Goal: Task Accomplishment & Management: Use online tool/utility

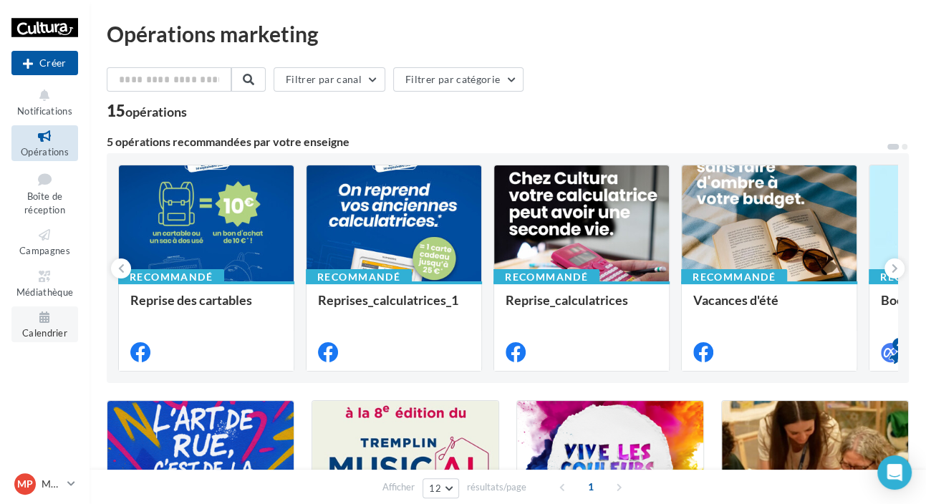
click at [53, 308] on link "Calendrier" at bounding box center [44, 324] width 67 height 35
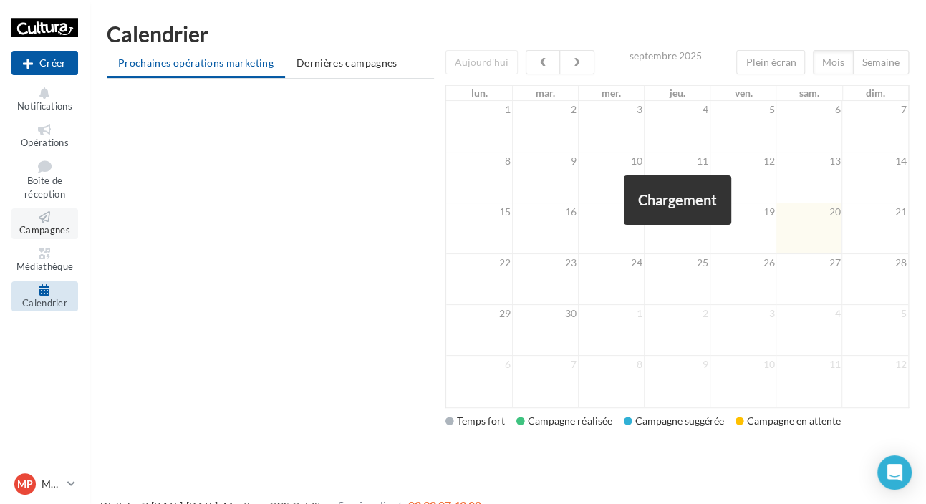
click at [50, 213] on icon at bounding box center [45, 216] width 58 height 11
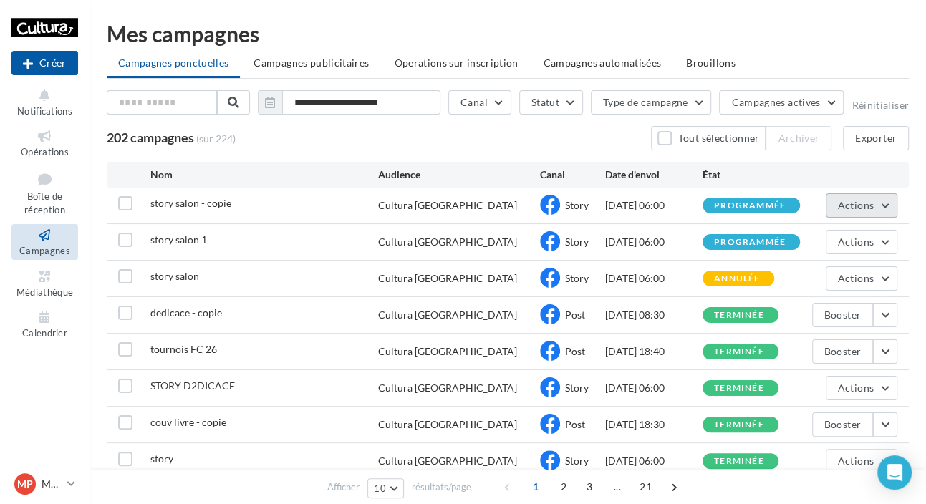
click at [842, 201] on span "Actions" at bounding box center [856, 205] width 36 height 12
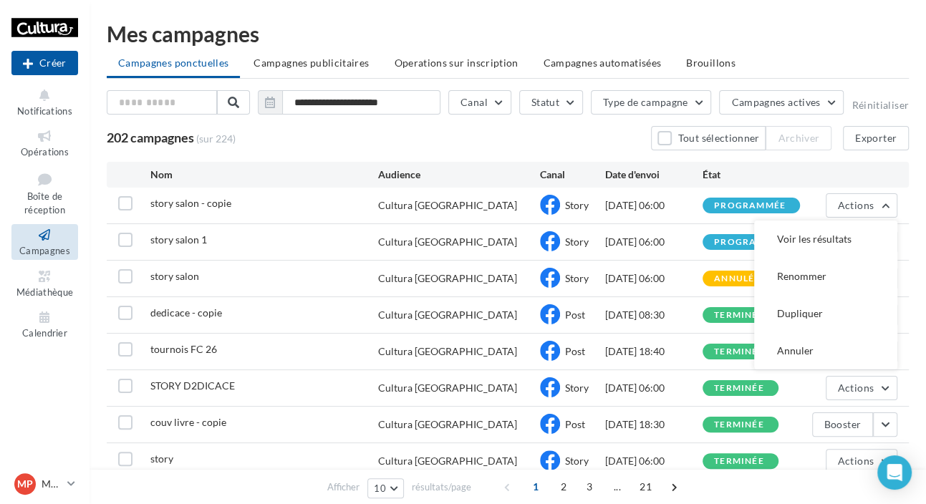
click at [357, 229] on div "story salon 1 Cultura [GEOGRAPHIC_DATA] Story [DATE] 06:00 programmée Actions" at bounding box center [508, 242] width 802 height 36
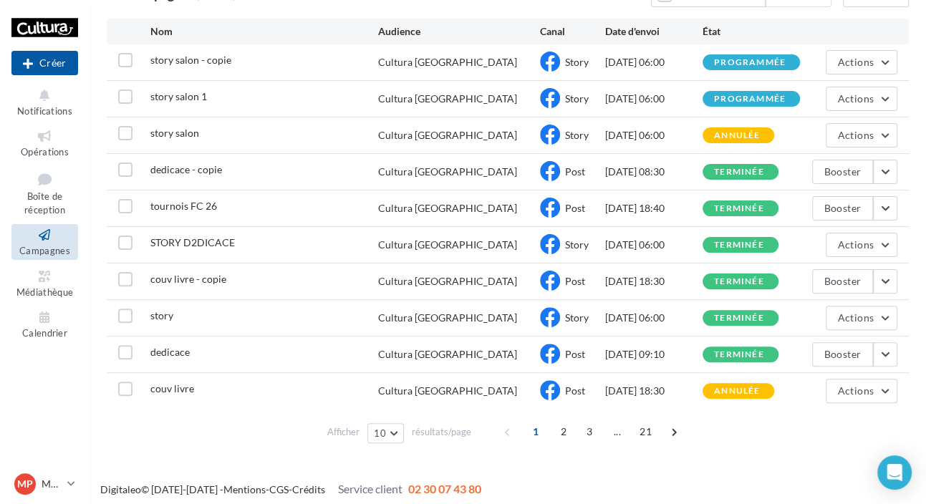
scroll to position [149, 0]
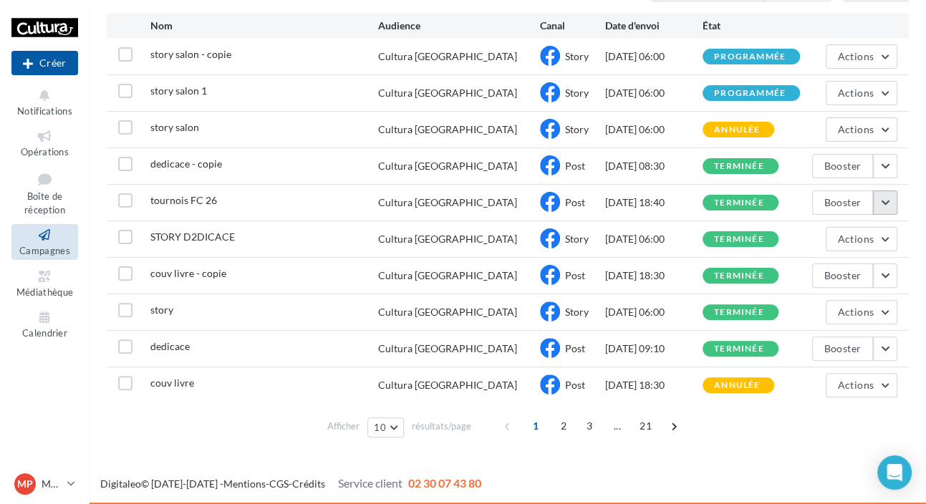
click at [880, 212] on button "button" at bounding box center [885, 203] width 24 height 24
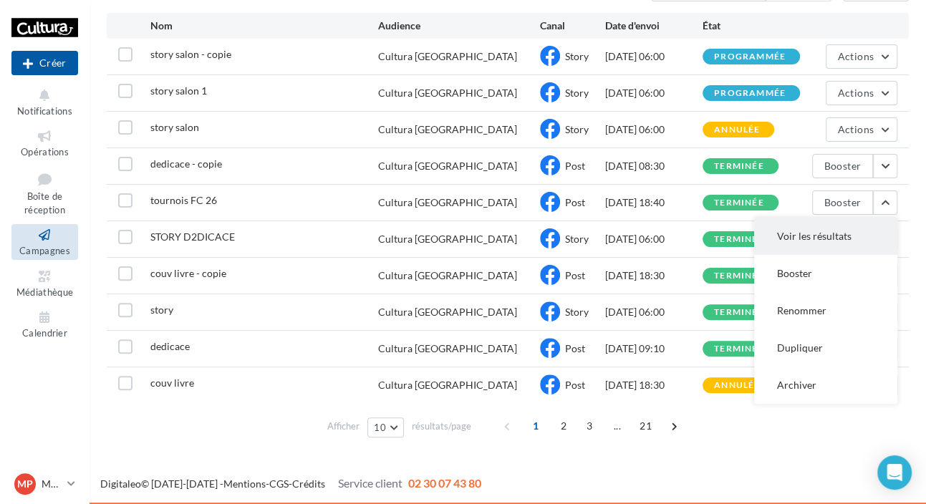
click at [797, 236] on button "Voir les résultats" at bounding box center [825, 236] width 143 height 37
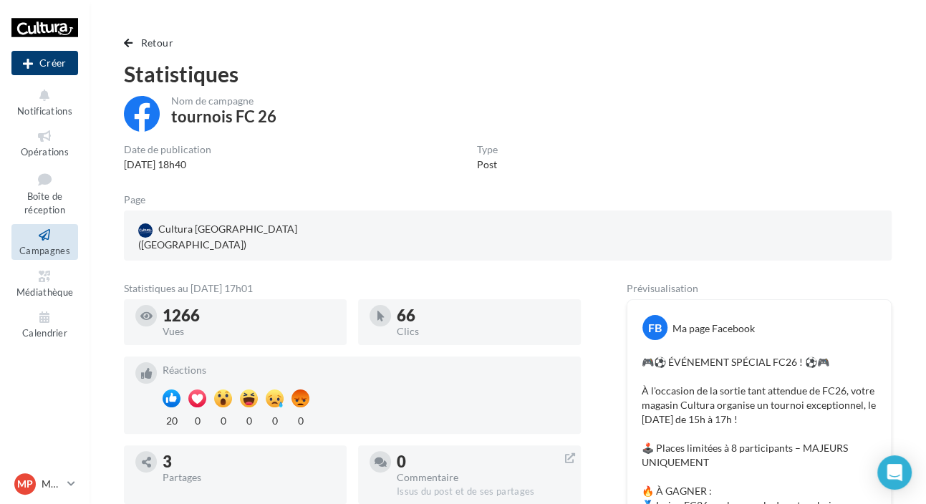
click at [48, 63] on button "Créer" at bounding box center [44, 63] width 67 height 24
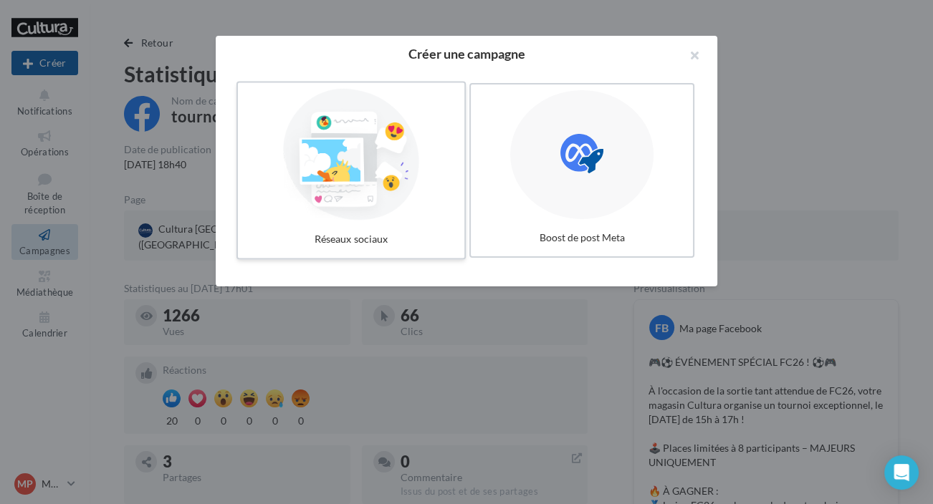
click at [337, 176] on div at bounding box center [351, 155] width 215 height 132
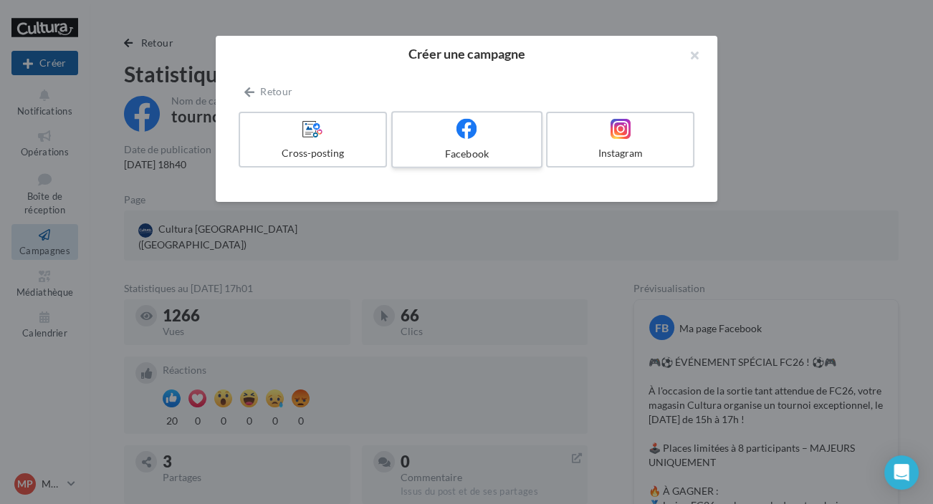
click at [449, 122] on div at bounding box center [466, 129] width 136 height 22
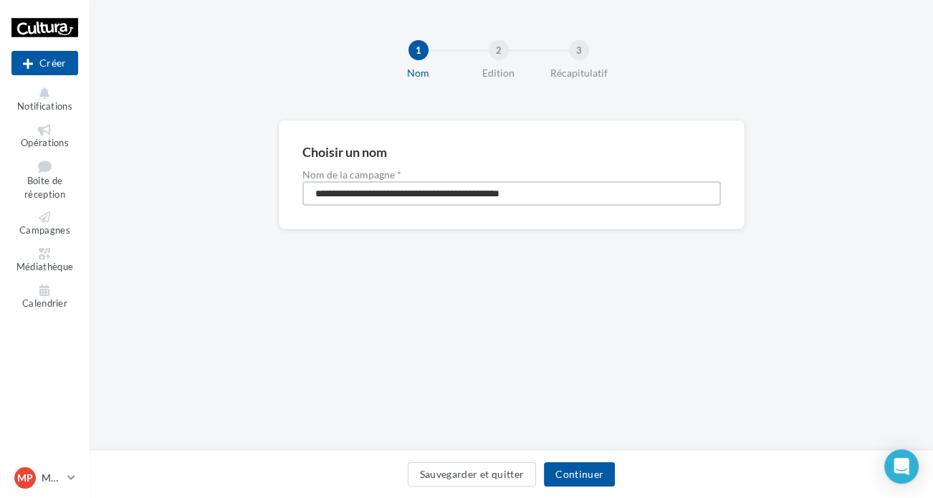
drag, startPoint x: 596, startPoint y: 187, endPoint x: 269, endPoint y: 201, distance: 327.7
click at [269, 201] on div "**********" at bounding box center [511, 197] width 843 height 155
type input "**********"
click at [586, 468] on button "Continuer" at bounding box center [579, 474] width 71 height 24
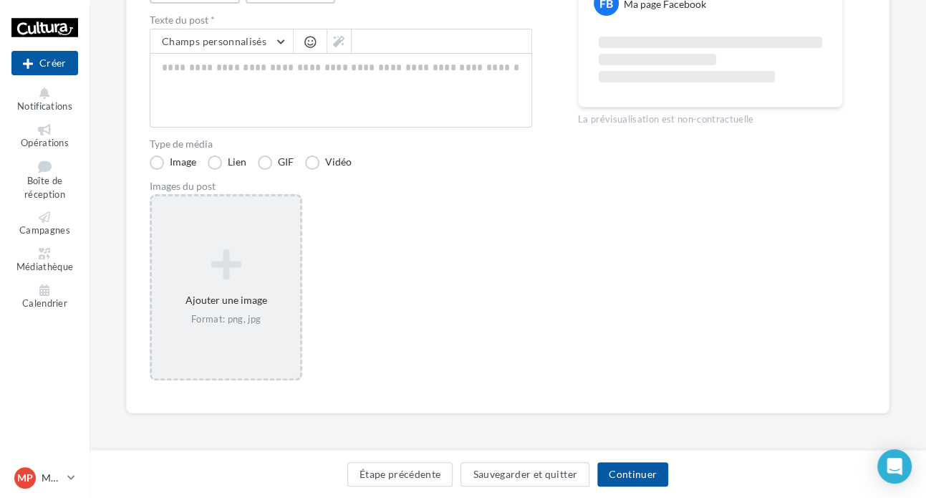
click at [258, 267] on icon at bounding box center [226, 264] width 137 height 34
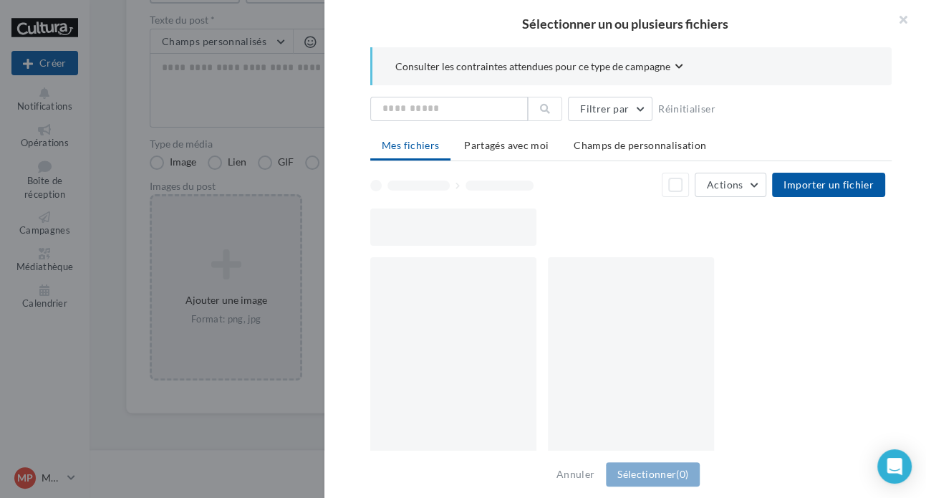
scroll to position [200, 0]
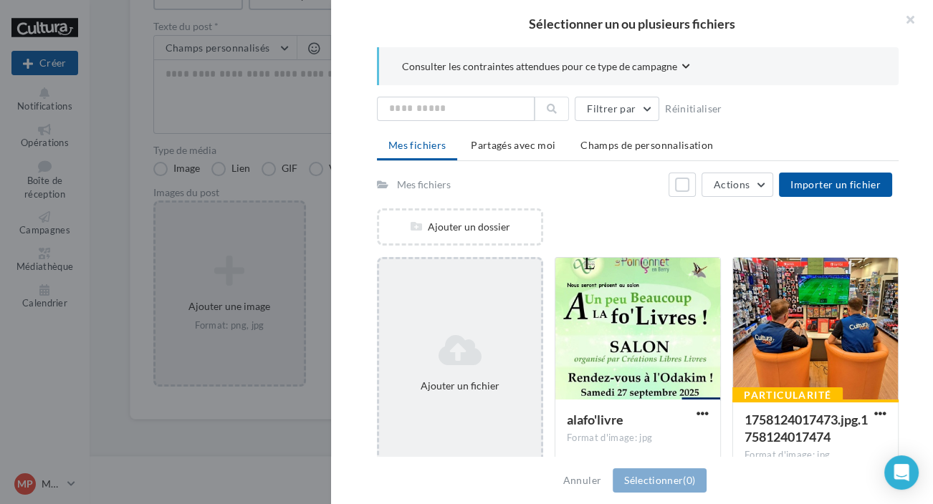
click at [466, 353] on icon at bounding box center [460, 350] width 150 height 34
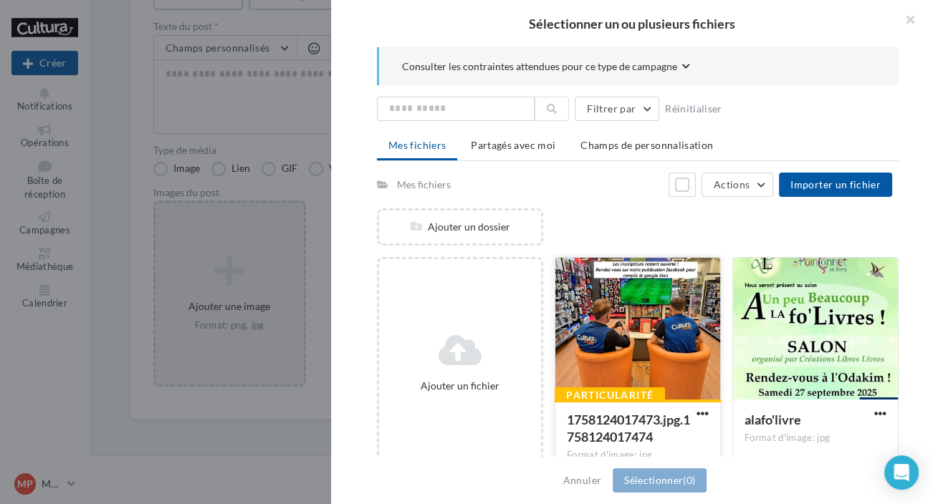
click at [587, 327] on div at bounding box center [637, 329] width 165 height 143
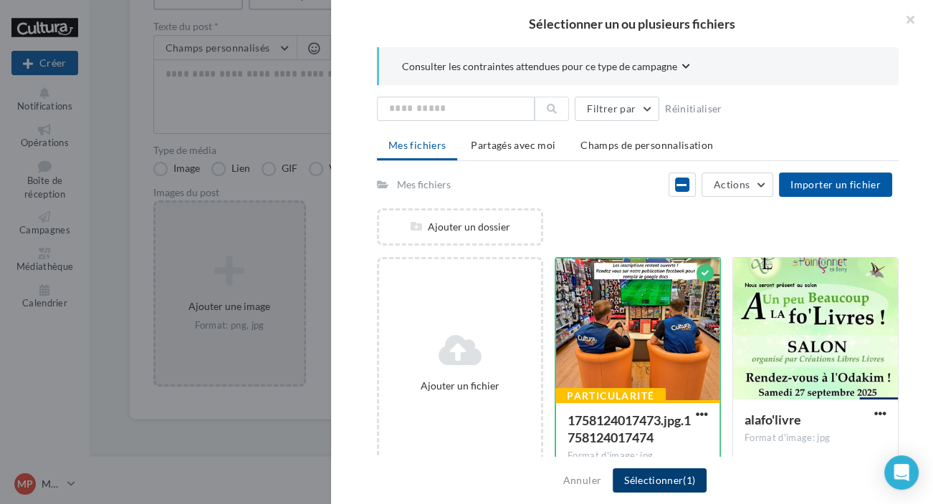
click at [657, 480] on button "Sélectionner (1)" at bounding box center [659, 480] width 94 height 24
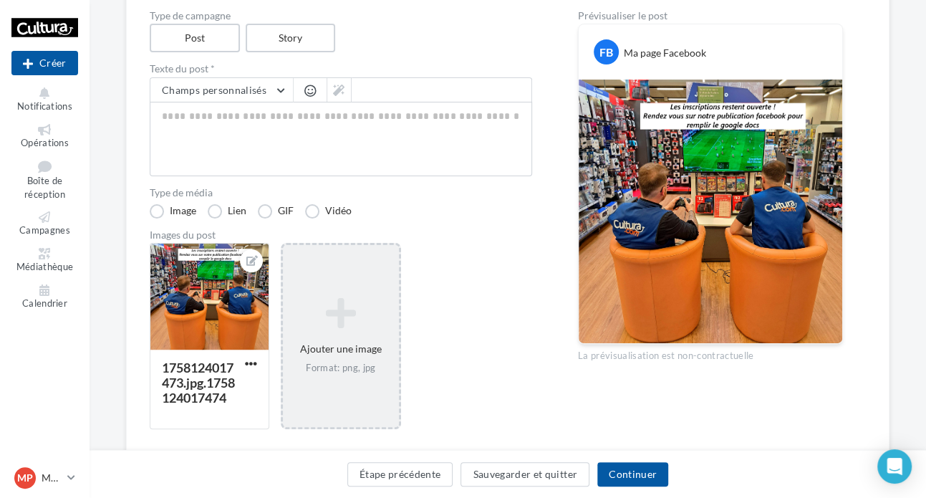
scroll to position [135, 0]
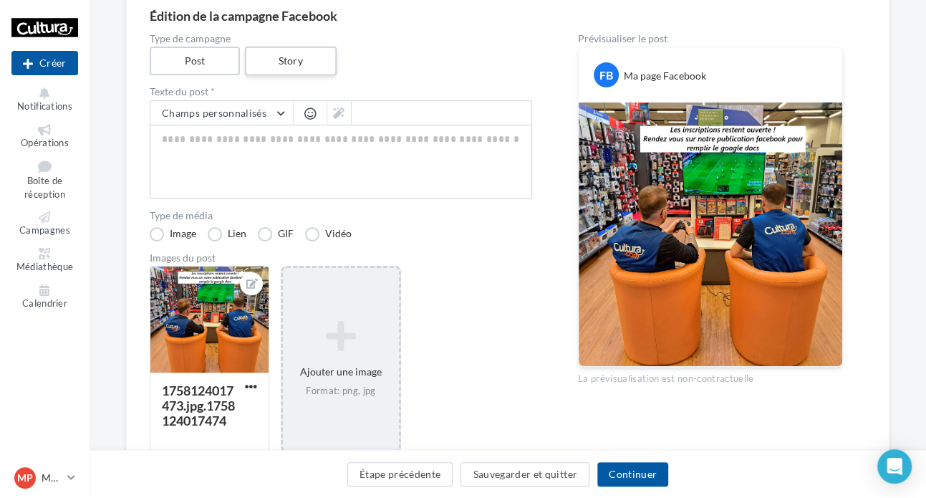
click at [294, 67] on label "Story" at bounding box center [290, 61] width 92 height 29
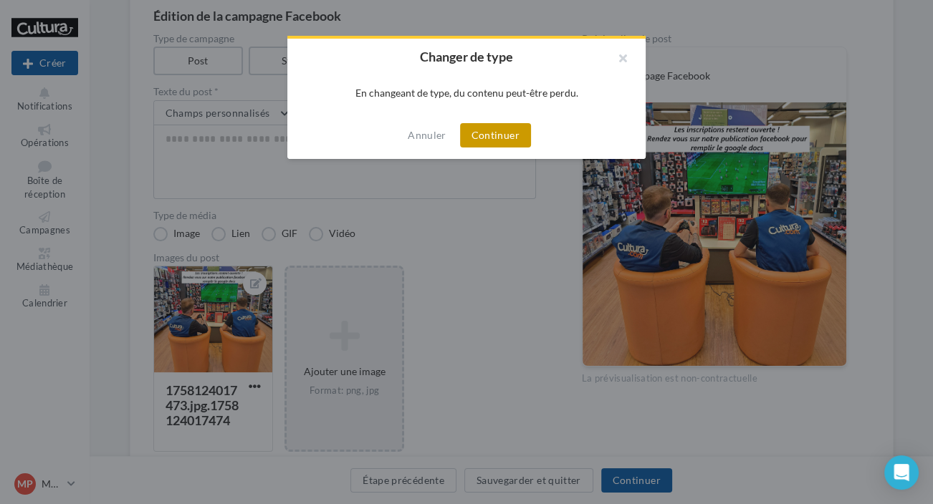
click at [474, 140] on button "Continuer" at bounding box center [495, 135] width 71 height 24
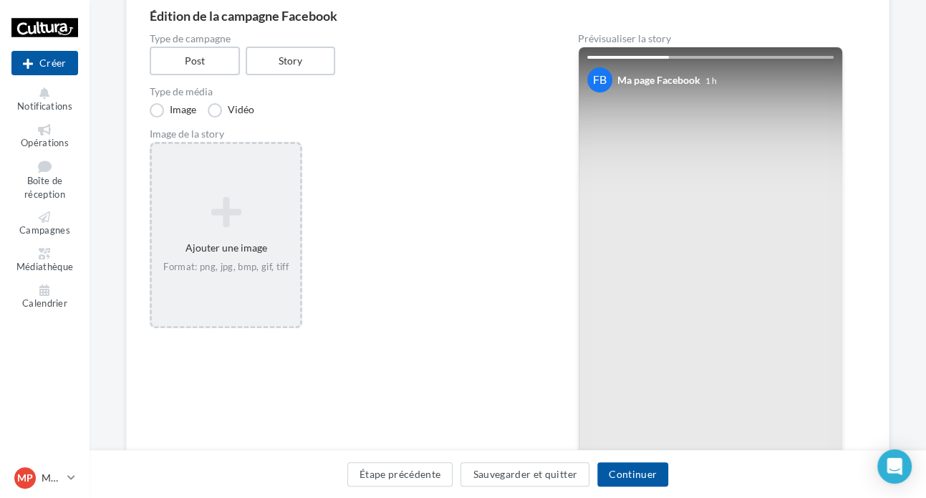
click at [221, 213] on icon at bounding box center [226, 212] width 137 height 34
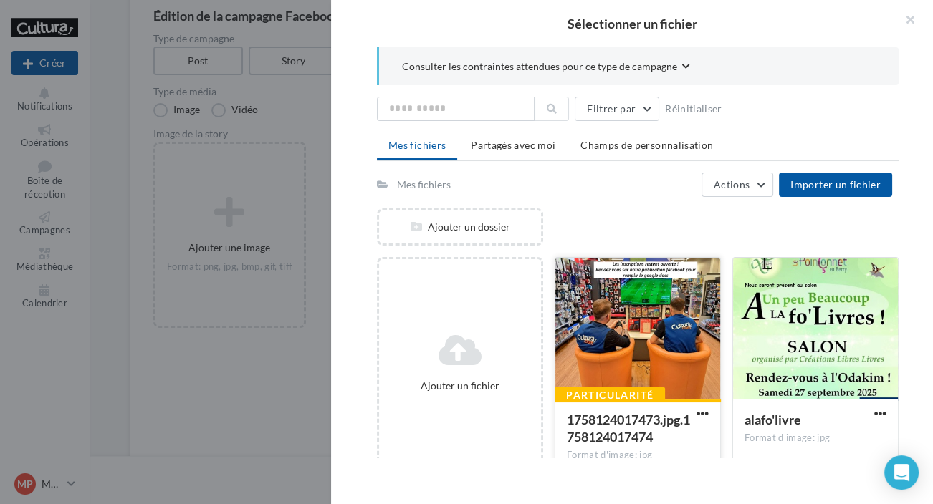
click at [653, 322] on div at bounding box center [637, 329] width 165 height 143
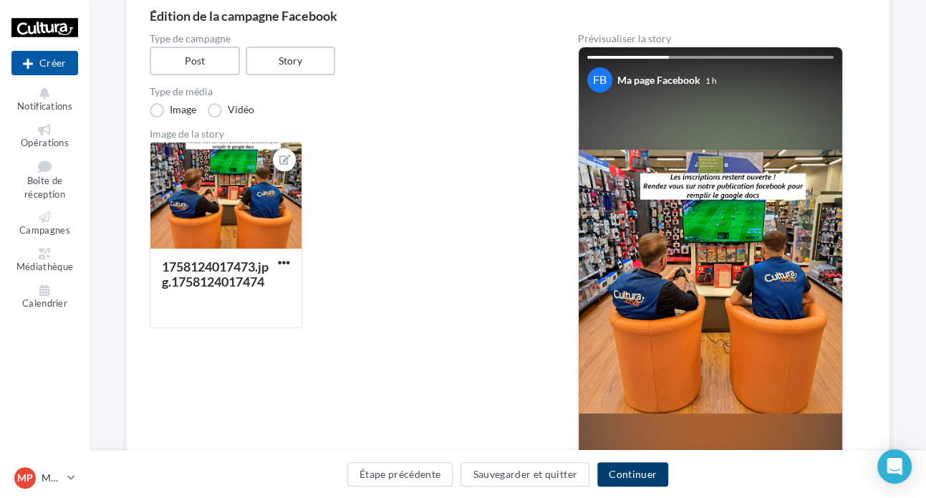
click at [630, 465] on button "Continuer" at bounding box center [632, 474] width 71 height 24
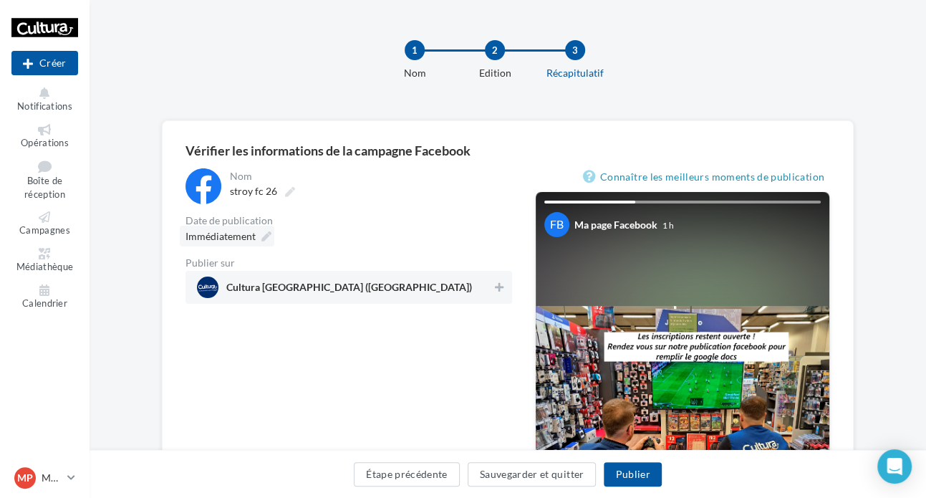
click at [216, 232] on span "Immédiatement" at bounding box center [221, 236] width 70 height 12
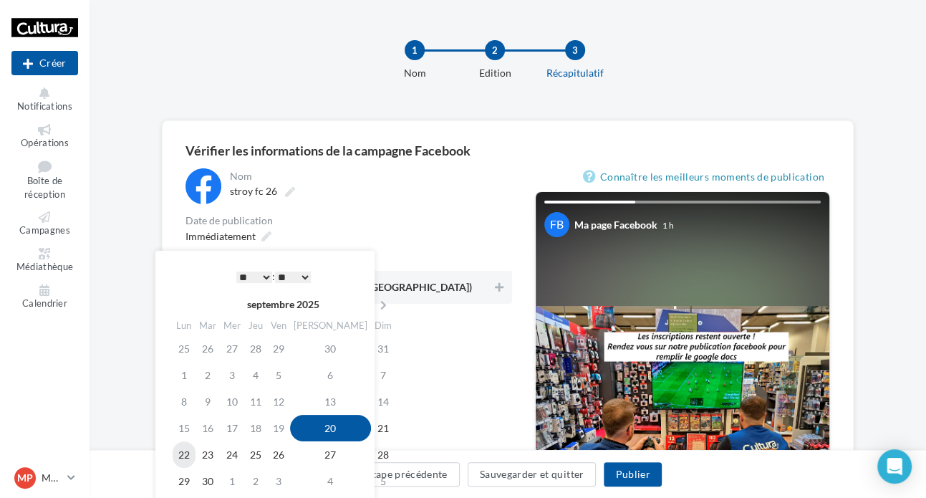
click at [186, 457] on td "22" at bounding box center [184, 454] width 23 height 27
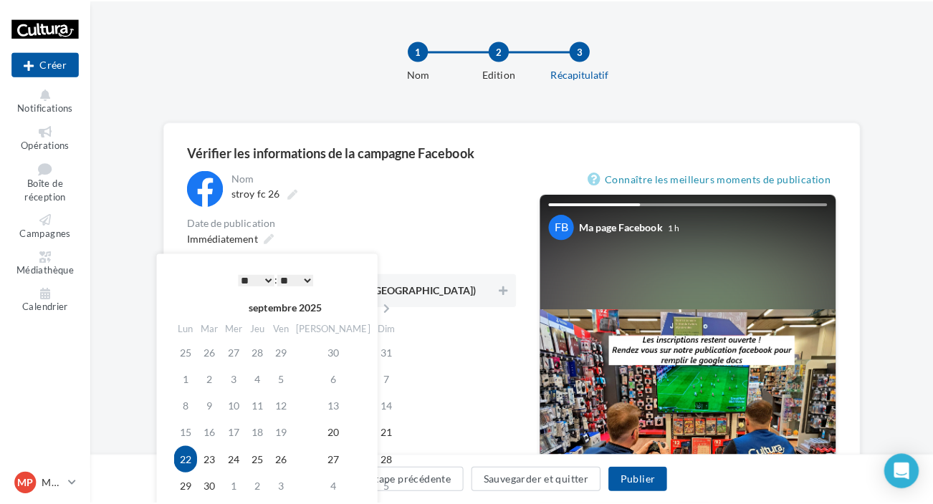
scroll to position [64, 0]
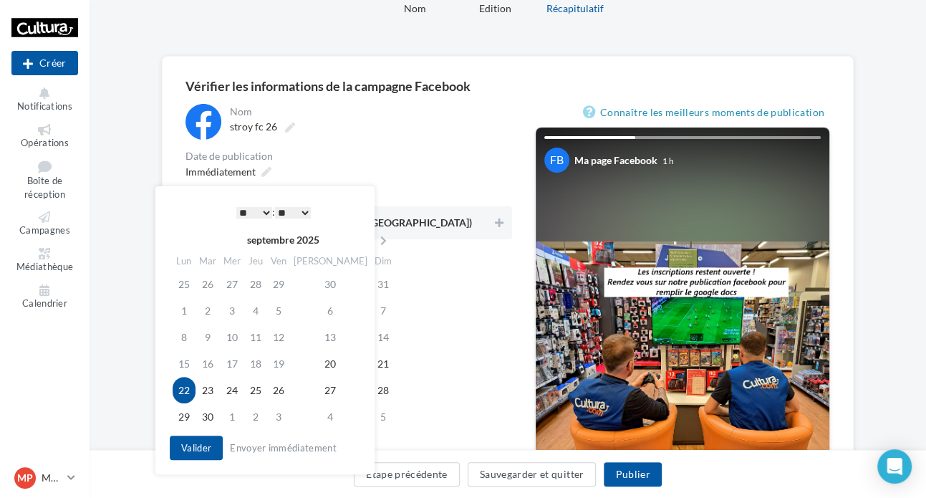
click at [238, 209] on select "* * * * * * * * * * ** ** ** ** ** ** ** ** ** ** ** ** ** **" at bounding box center [254, 212] width 36 height 11
click at [208, 447] on button "Valider" at bounding box center [196, 448] width 53 height 24
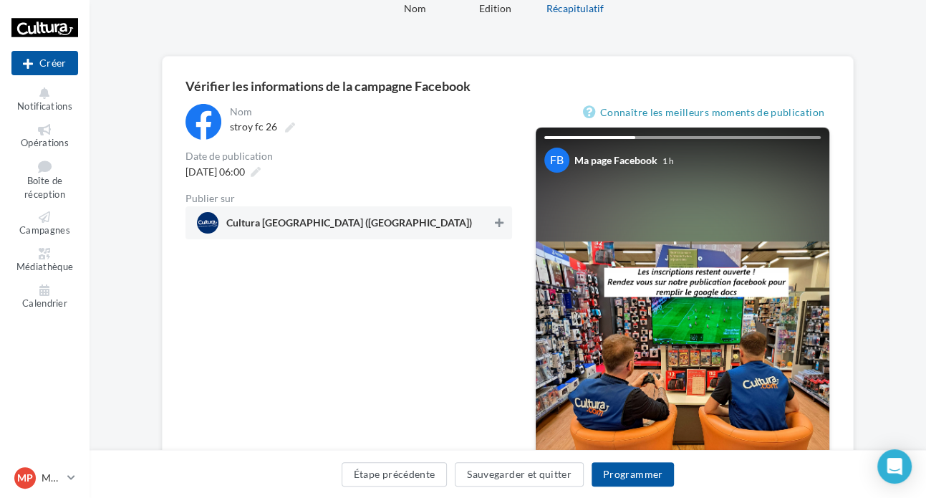
click at [503, 218] on icon at bounding box center [499, 223] width 9 height 10
click at [635, 473] on button "Programmer" at bounding box center [633, 474] width 83 height 24
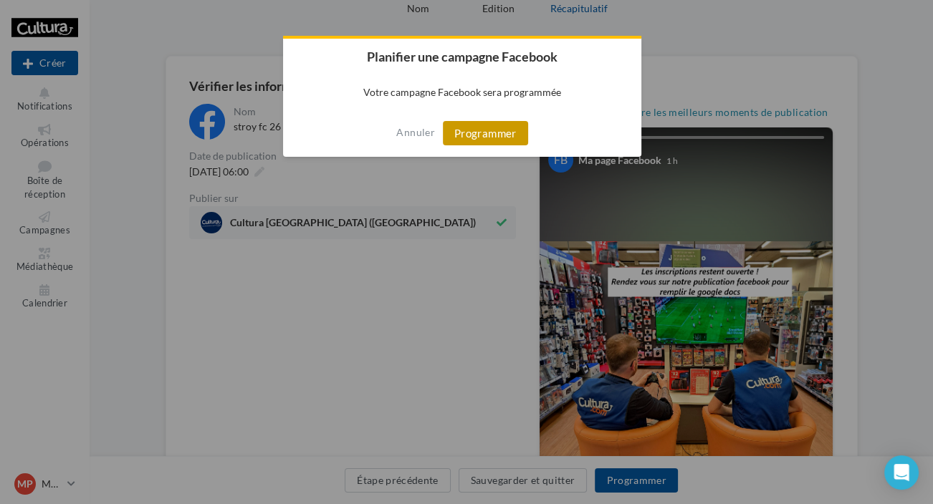
click at [477, 140] on button "Programmer" at bounding box center [485, 133] width 85 height 24
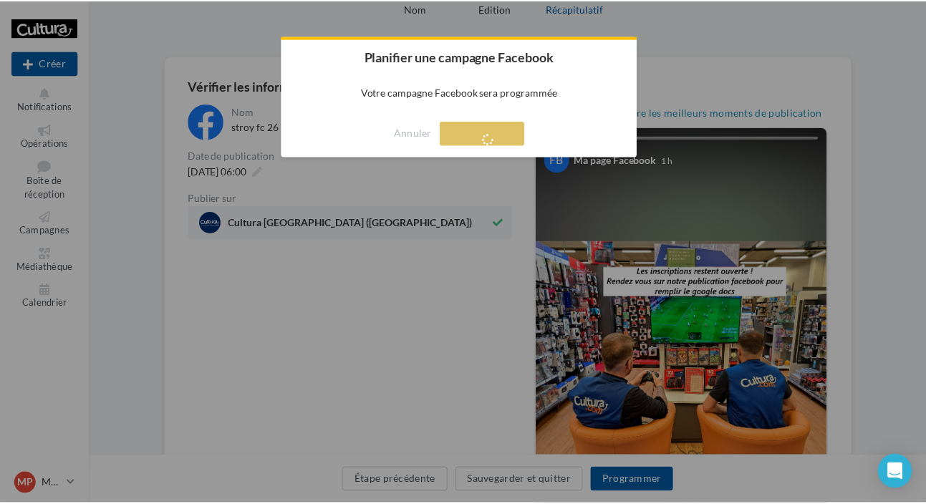
scroll to position [22, 0]
